Goal: Transaction & Acquisition: Purchase product/service

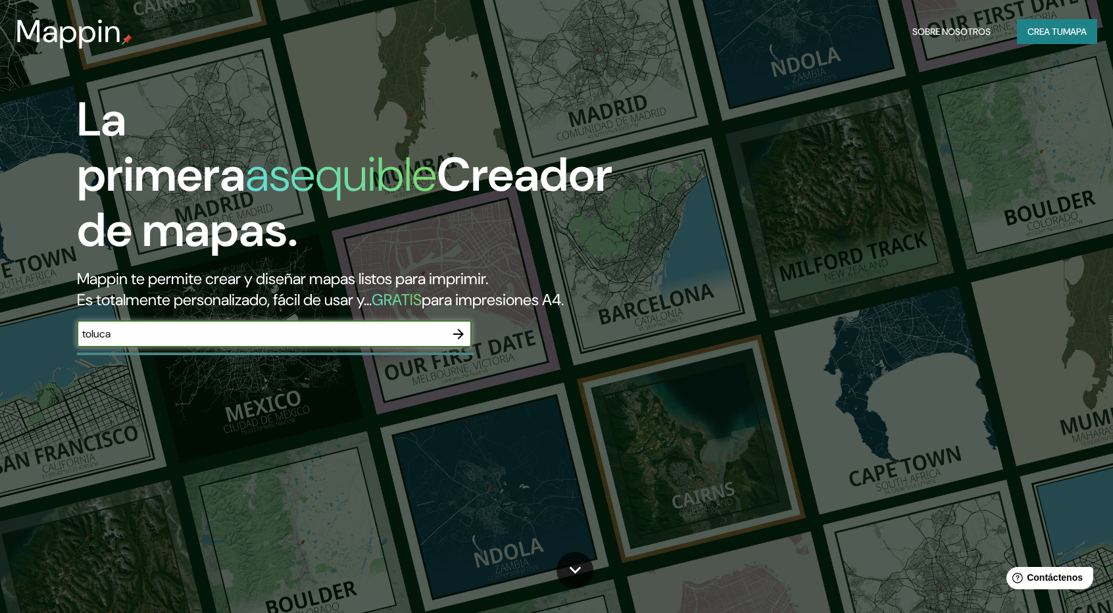
type input "toluca"
click at [444, 335] on input "toluca" at bounding box center [261, 333] width 368 height 15
click at [451, 336] on icon "button" at bounding box center [459, 334] width 16 height 16
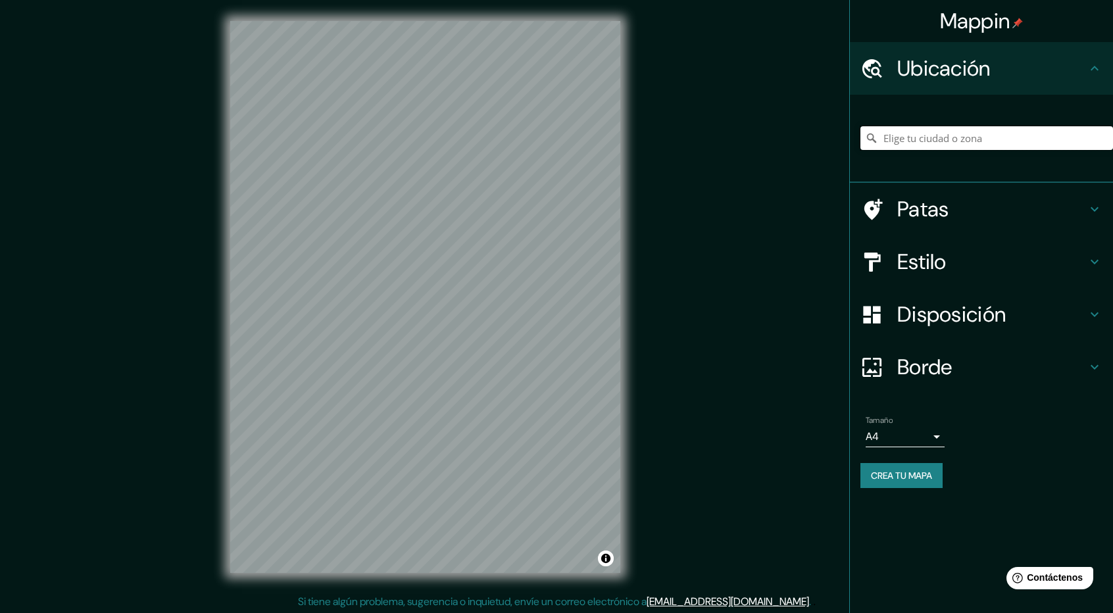
click at [925, 131] on input "Elige tu ciudad o zona" at bounding box center [986, 138] width 253 height 24
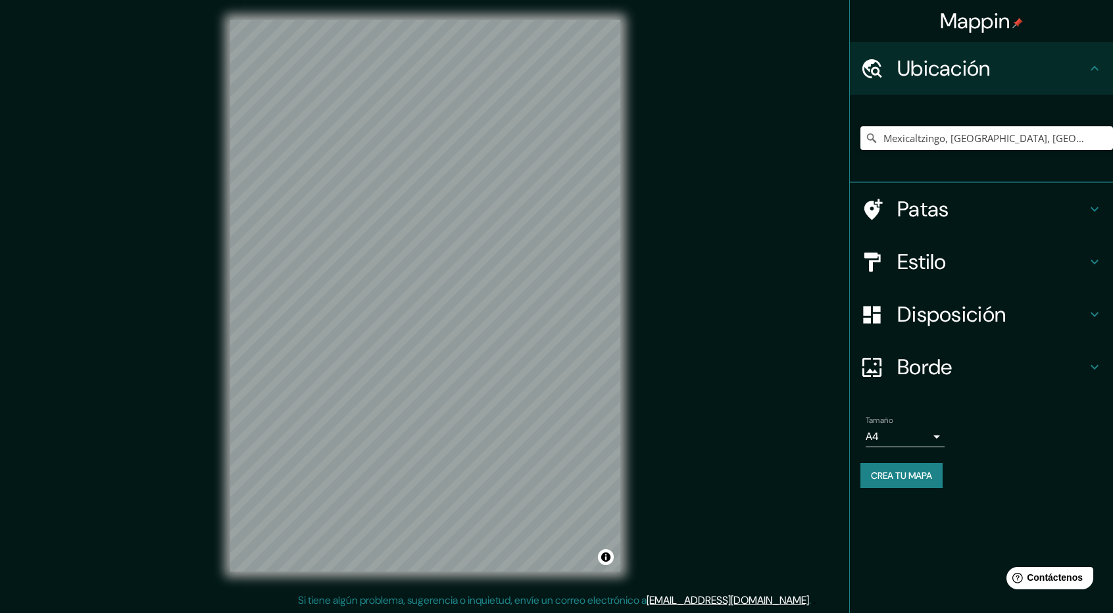
scroll to position [1, 0]
type input "Mexicaltzingo, [GEOGRAPHIC_DATA], [GEOGRAPHIC_DATA]"
click at [962, 255] on h4 "Estilo" at bounding box center [991, 262] width 189 height 26
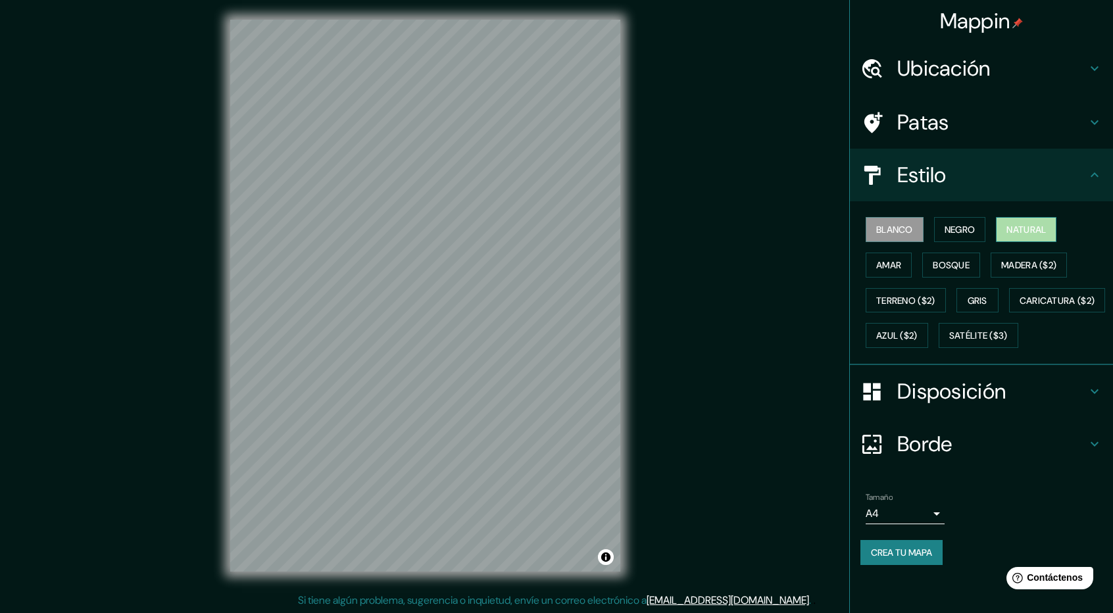
click at [1041, 226] on font "Natural" at bounding box center [1025, 230] width 39 height 12
click at [908, 230] on font "Blanco" at bounding box center [894, 230] width 37 height 12
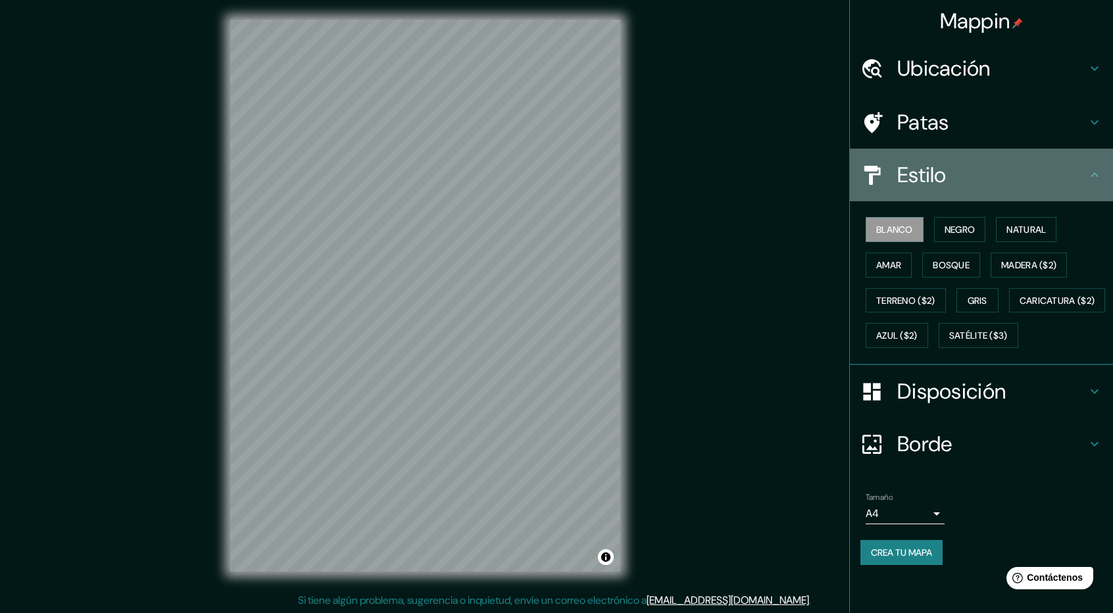
click at [938, 174] on font "Estilo" at bounding box center [921, 175] width 49 height 28
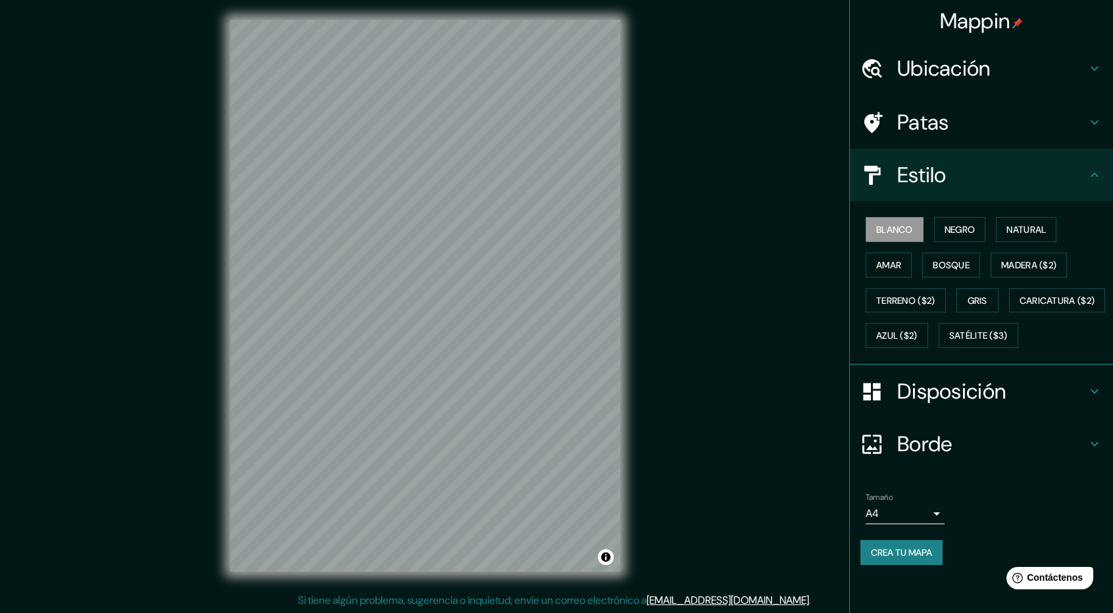
click at [937, 405] on font "Disposición" at bounding box center [951, 392] width 109 height 28
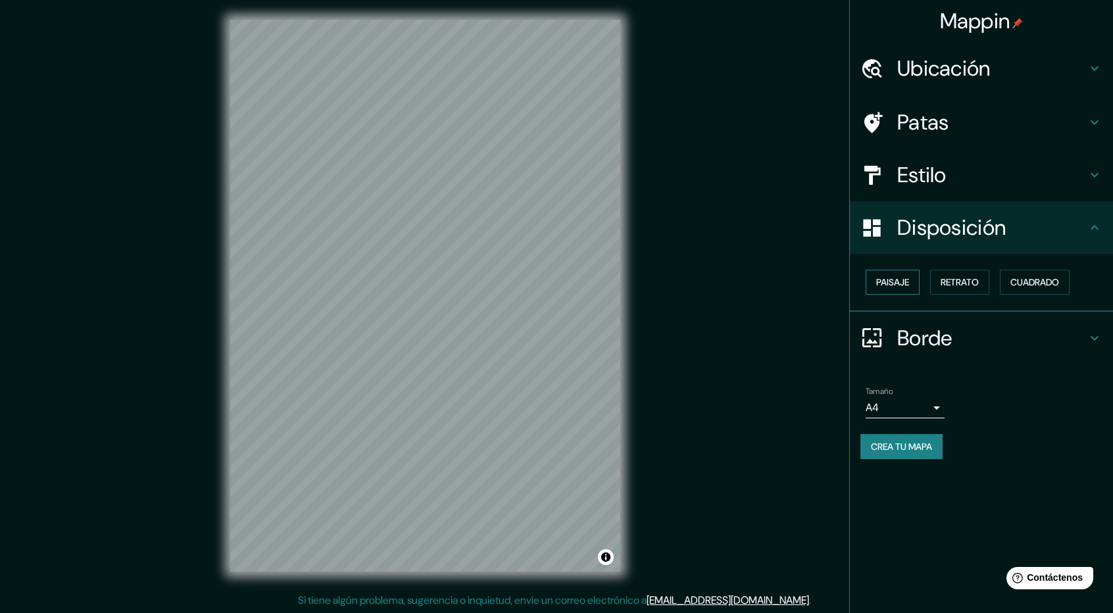
click at [872, 280] on button "Paisaje" at bounding box center [893, 282] width 54 height 25
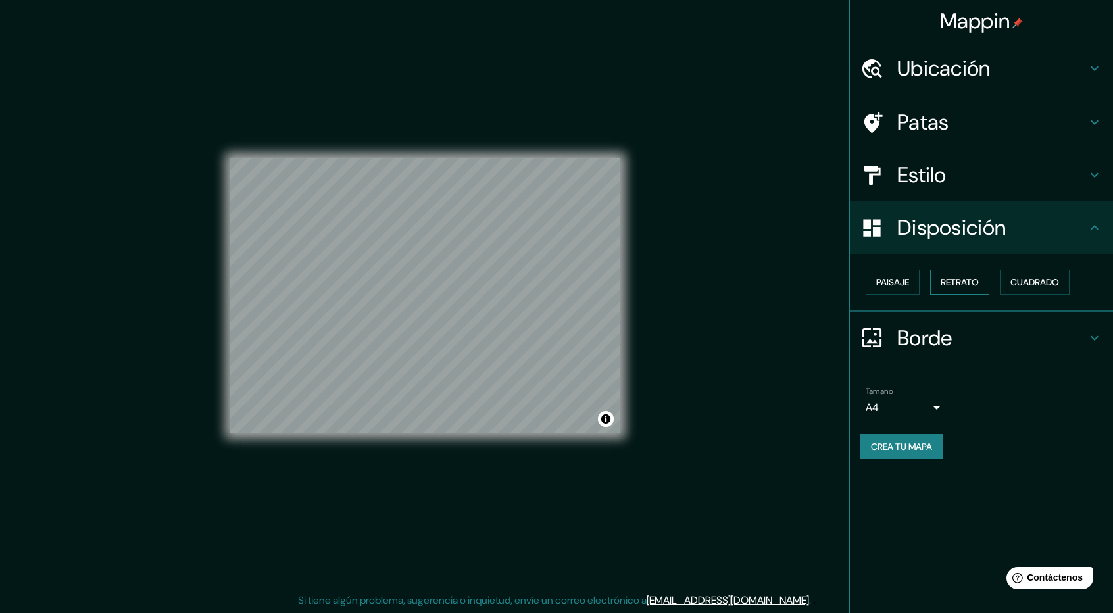
click at [977, 283] on font "Retrato" at bounding box center [960, 282] width 38 height 12
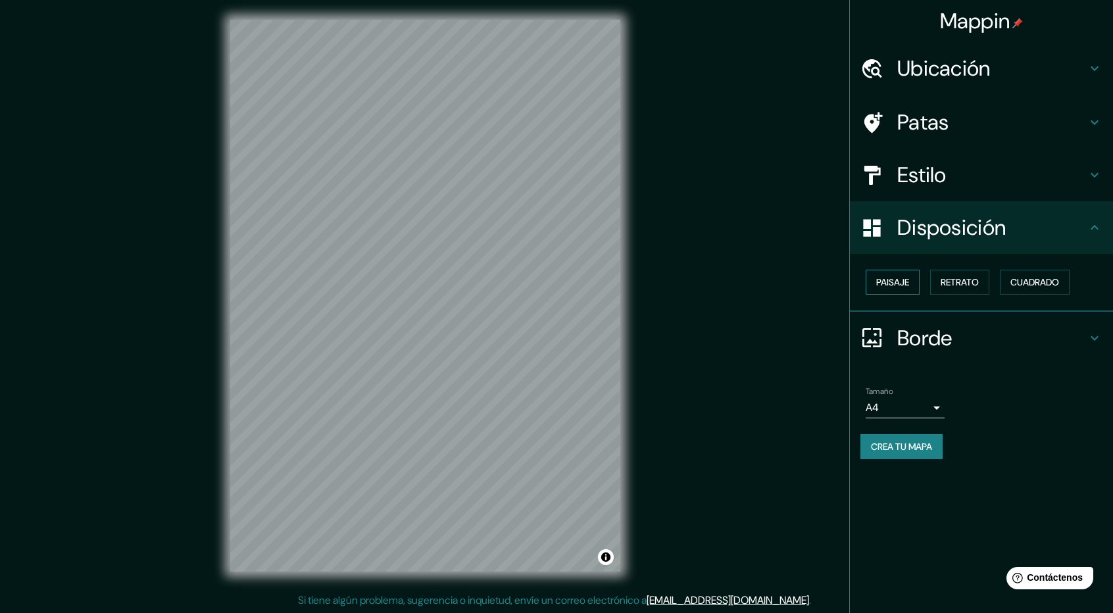
click at [906, 280] on font "Paisaje" at bounding box center [892, 282] width 33 height 12
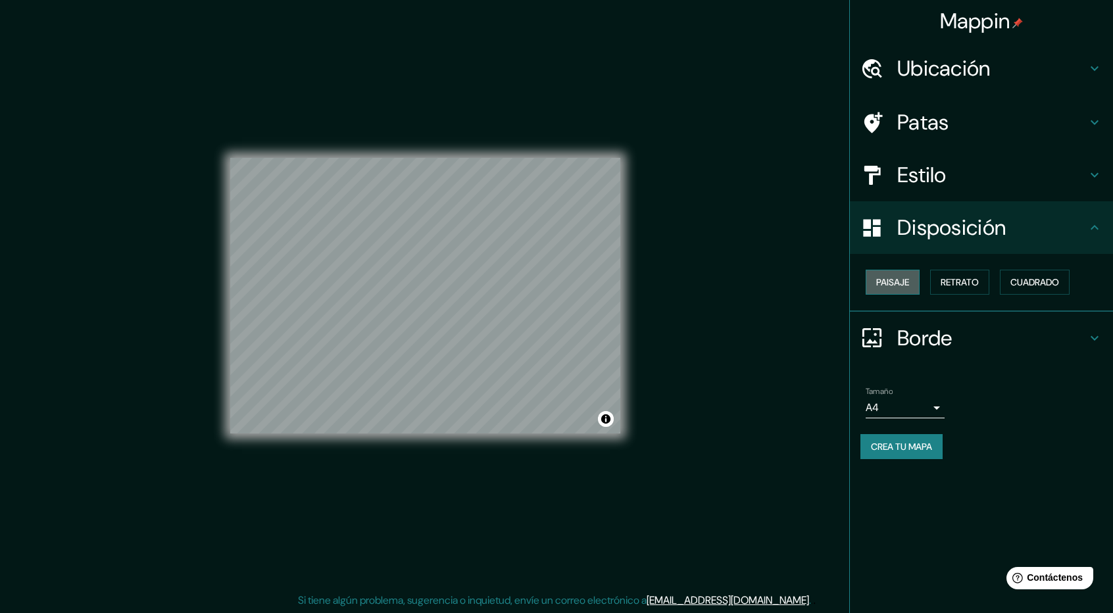
click at [895, 276] on font "Paisaje" at bounding box center [892, 282] width 33 height 12
click at [948, 280] on font "Retrato" at bounding box center [960, 282] width 38 height 12
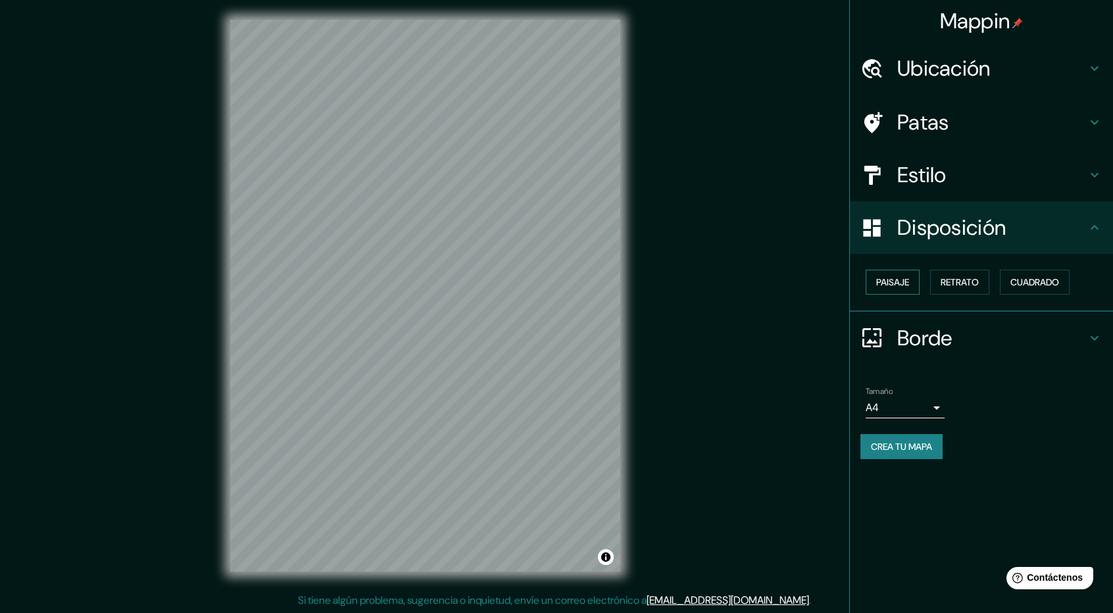
click at [904, 286] on font "Paisaje" at bounding box center [892, 282] width 33 height 12
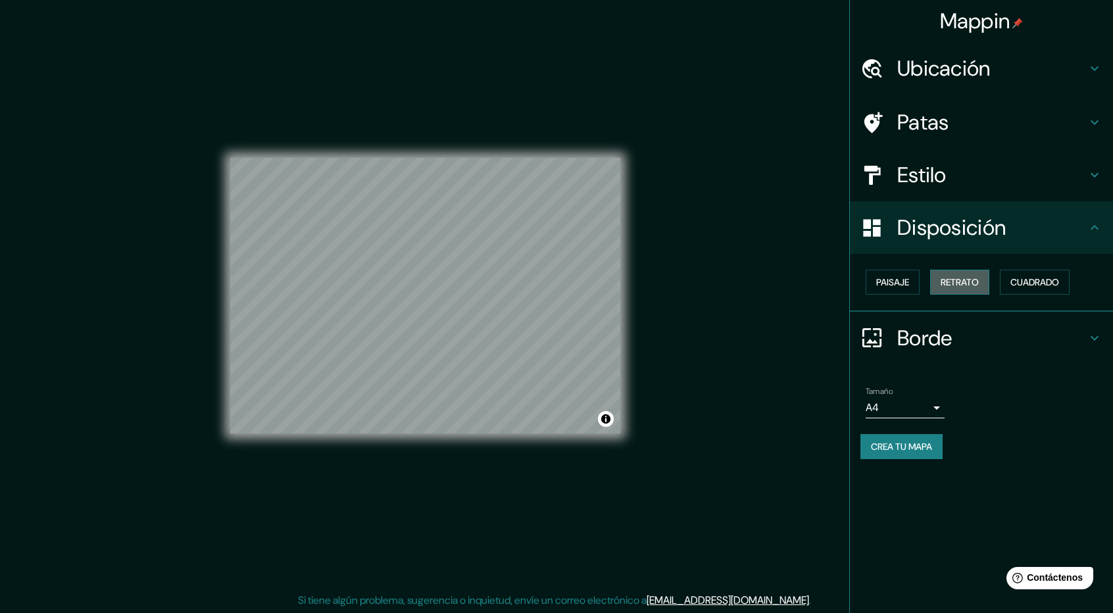
click at [971, 287] on font "Retrato" at bounding box center [960, 282] width 38 height 12
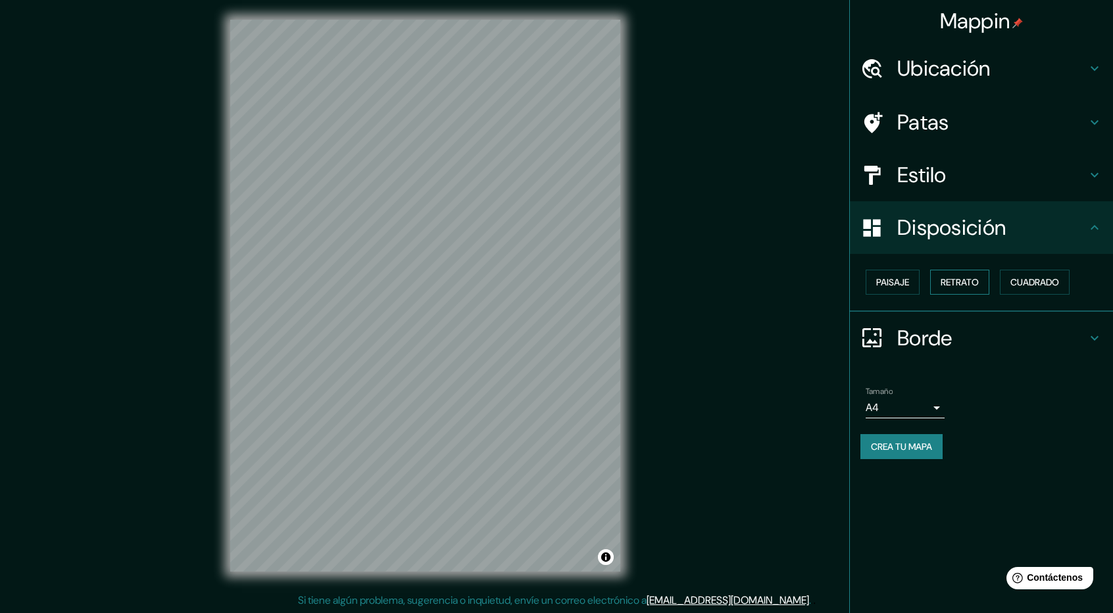
click at [958, 291] on button "Retrato" at bounding box center [959, 282] width 59 height 25
click at [912, 289] on button "Paisaje" at bounding box center [893, 282] width 54 height 25
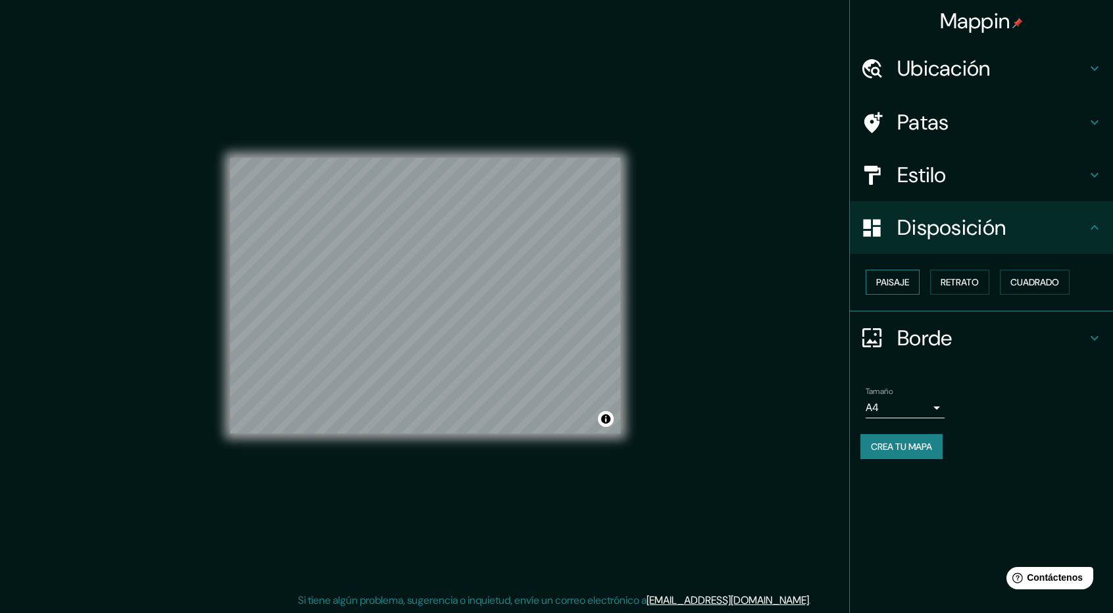
click at [873, 279] on button "Paisaje" at bounding box center [893, 282] width 54 height 25
click at [968, 278] on font "Retrato" at bounding box center [960, 282] width 38 height 12
